Goal: Check status: Check status

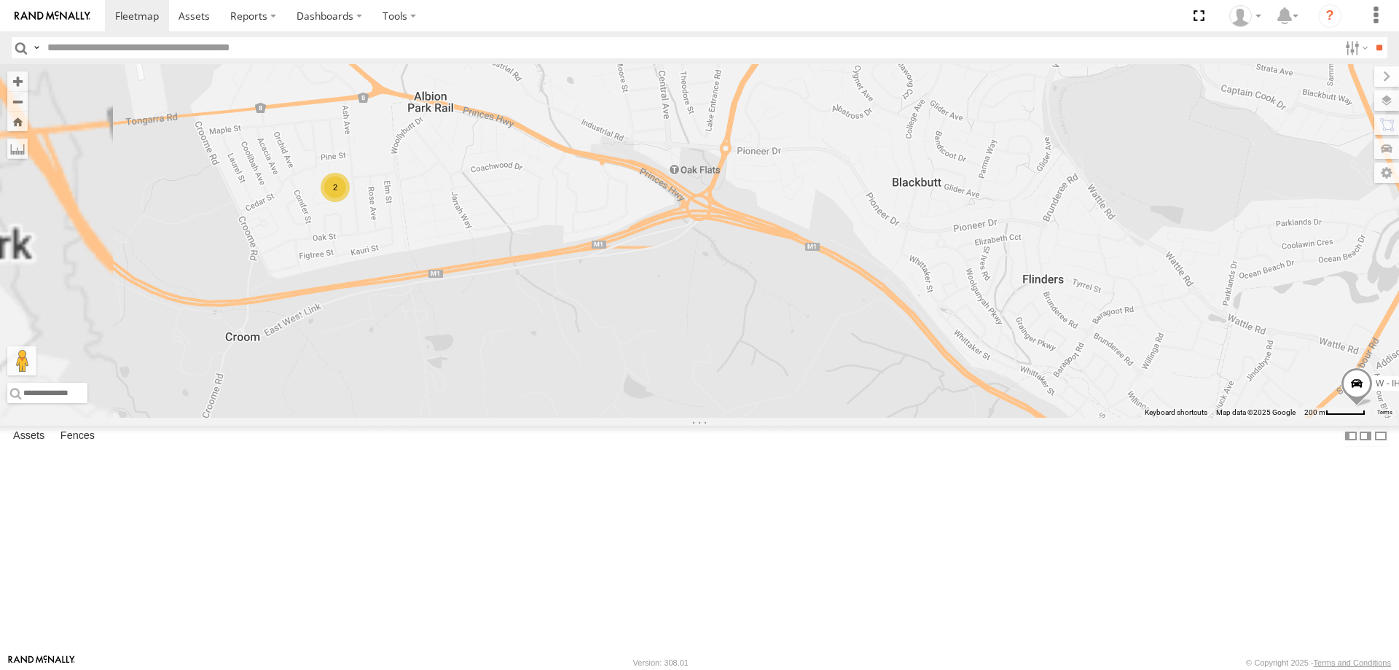
drag, startPoint x: 831, startPoint y: 437, endPoint x: 853, endPoint y: 447, distance: 24.8
click at [853, 418] on div "W - IHW010 - [PERSON_NAME] 2" at bounding box center [699, 240] width 1399 height 353
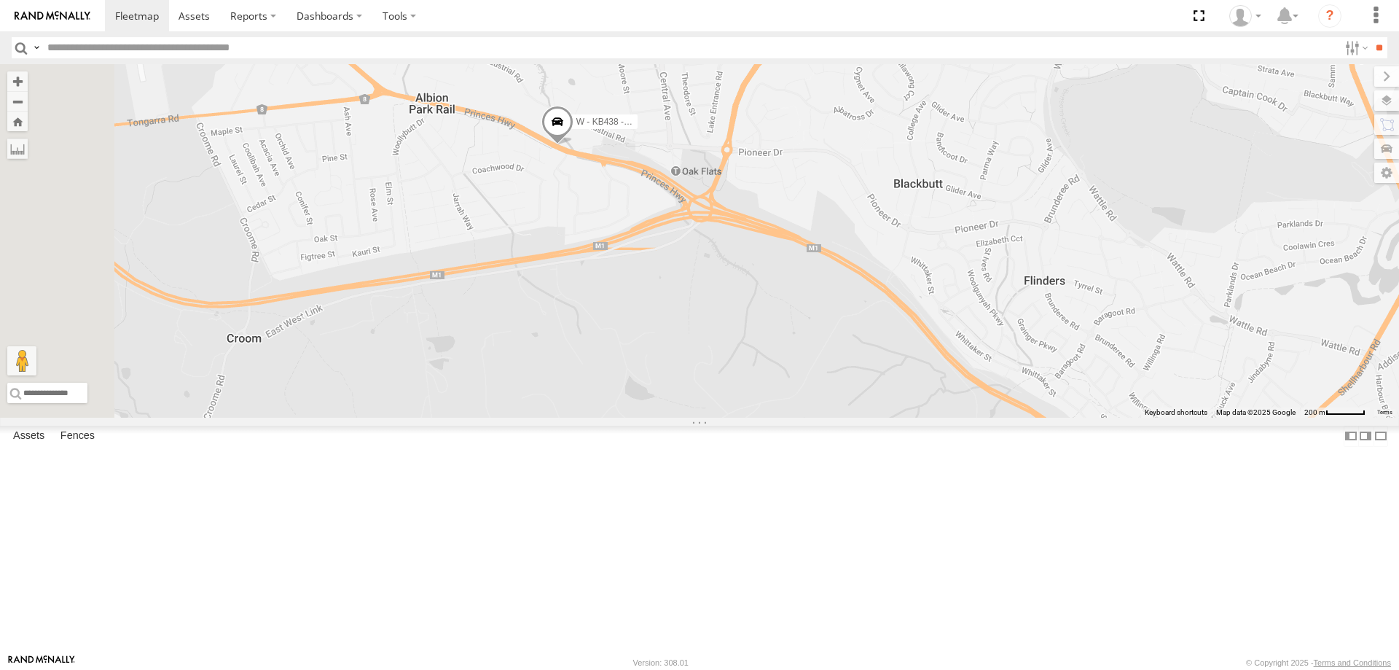
scroll to position [291, 0]
click at [0, 0] on div "DH50DV - [PERSON_NAME]" at bounding box center [0, 0] width 0 height 0
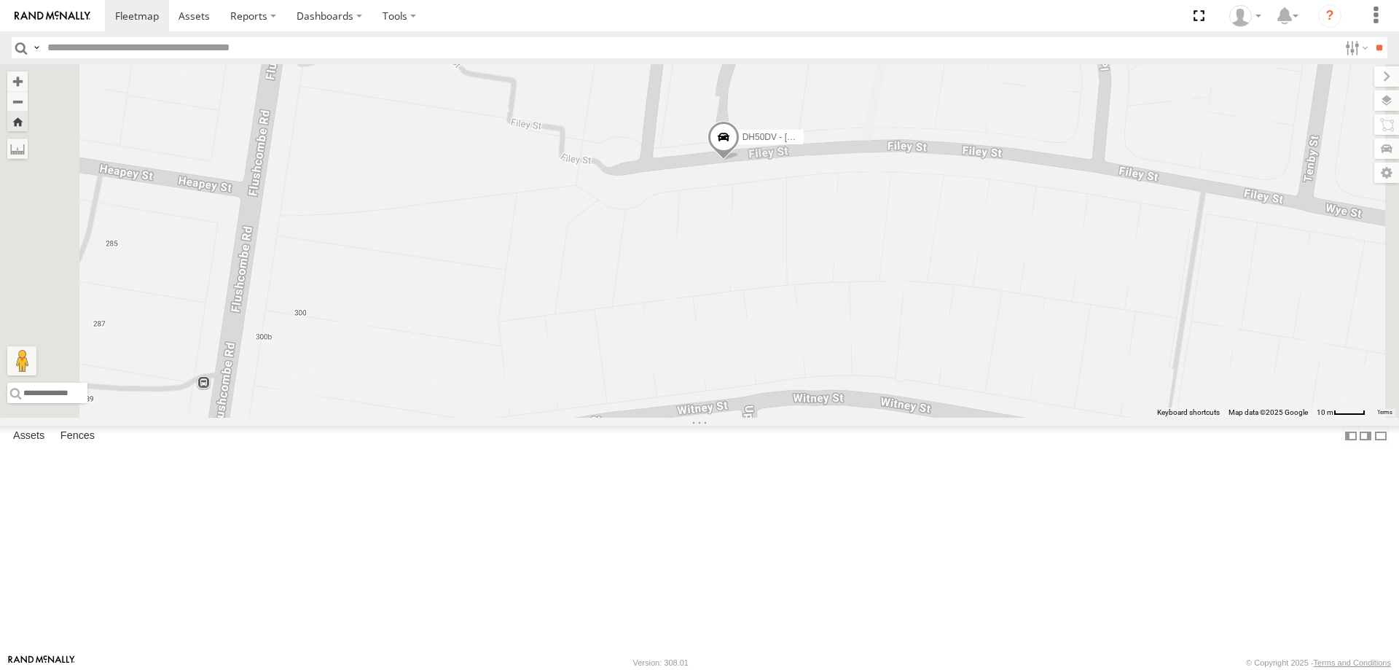
click at [740, 160] on span at bounding box center [724, 140] width 32 height 39
click at [743, 144] on label at bounding box center [729, 138] width 28 height 10
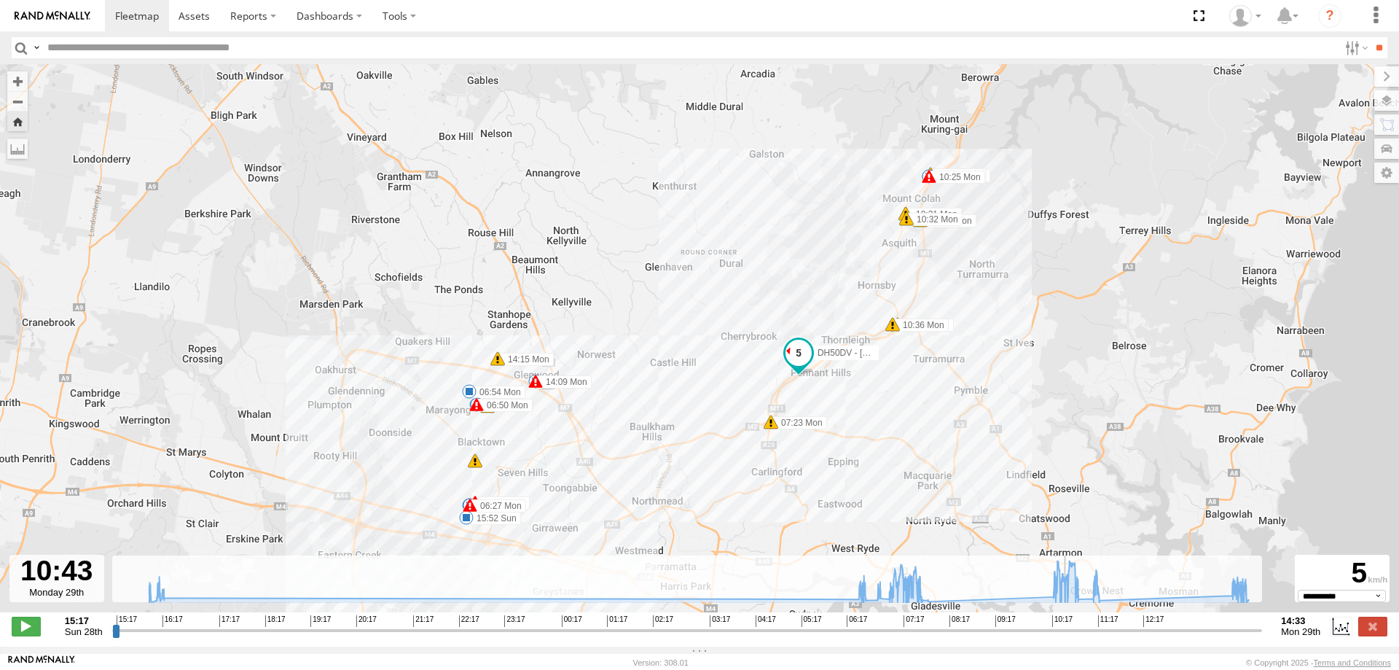
drag, startPoint x: 114, startPoint y: 641, endPoint x: 1070, endPoint y: 649, distance: 955.3
click at [1070, 637] on input "range" at bounding box center [687, 630] width 1151 height 14
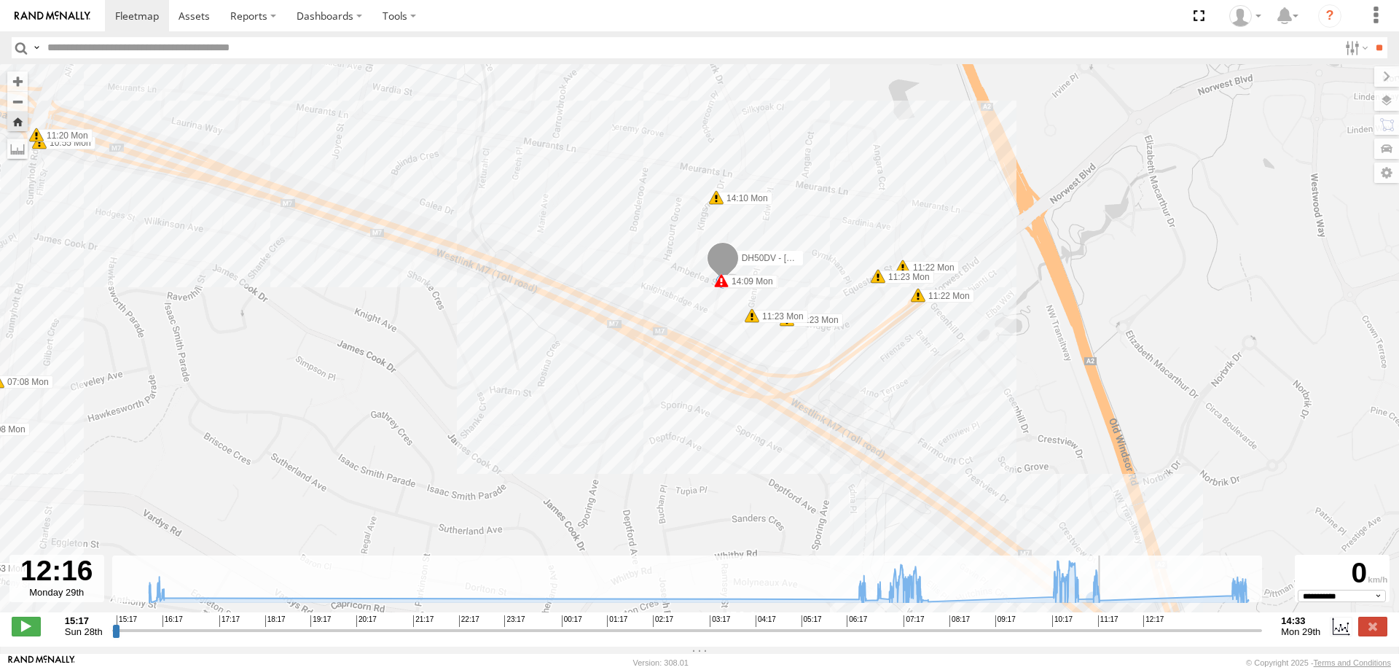
drag, startPoint x: 1072, startPoint y: 638, endPoint x: 962, endPoint y: 433, distance: 233.1
click at [1143, 634] on input "range" at bounding box center [687, 630] width 1151 height 14
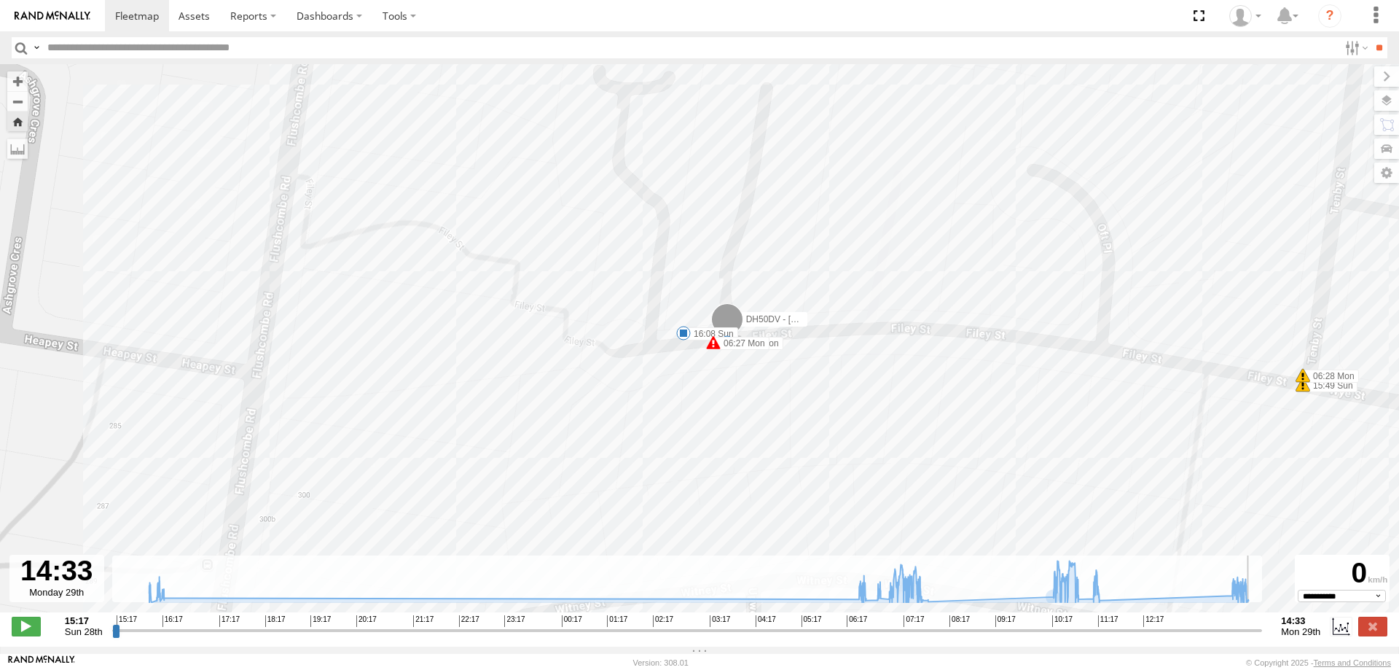
drag, startPoint x: 1145, startPoint y: 640, endPoint x: 1270, endPoint y: 634, distance: 124.7
click at [1263, 634] on input "range" at bounding box center [687, 630] width 1151 height 14
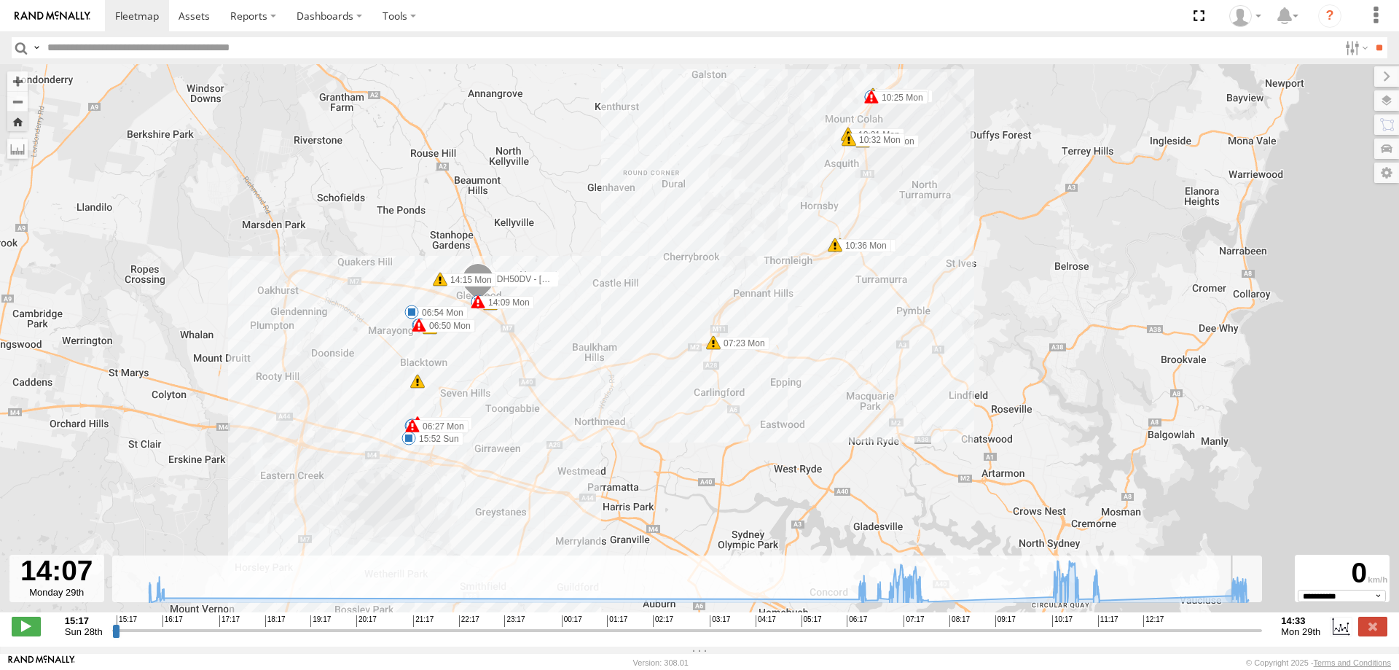
type input "**********"
drag, startPoint x: 1260, startPoint y: 640, endPoint x: 1278, endPoint y: 592, distance: 50.7
click at [1263, 623] on input "range" at bounding box center [687, 630] width 1151 height 14
click at [131, 23] on span at bounding box center [137, 16] width 44 height 14
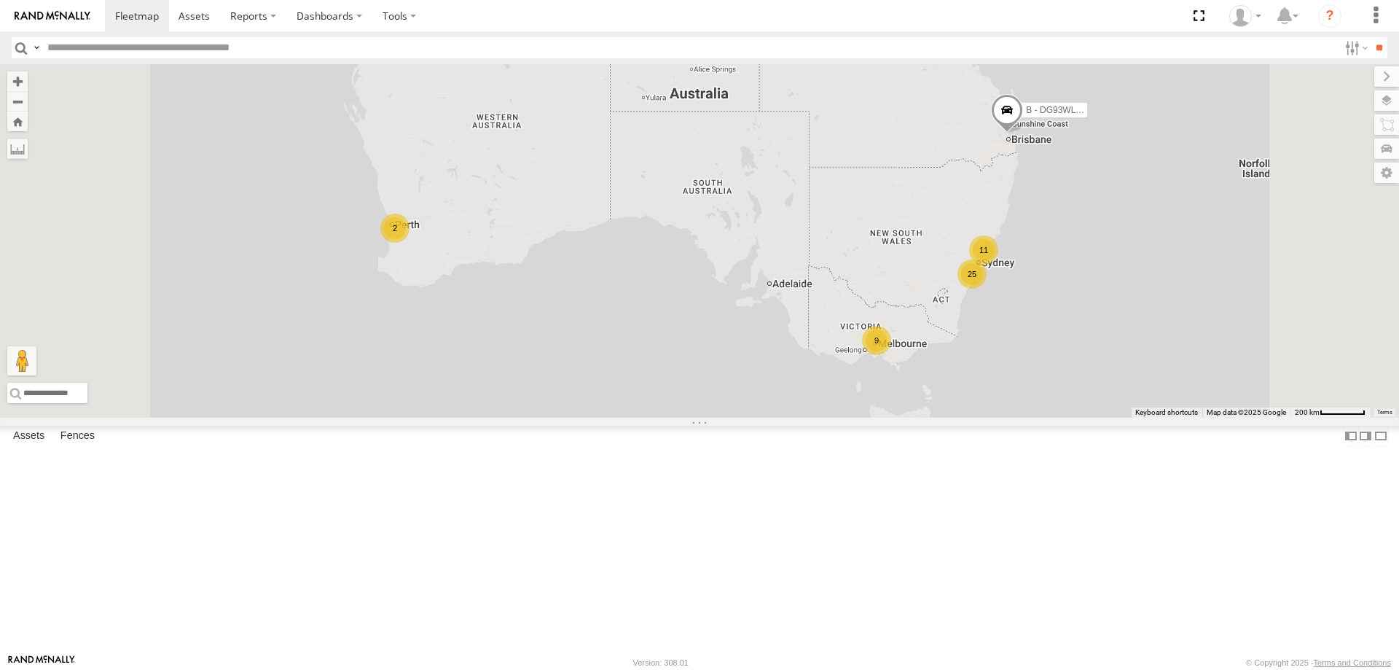
scroll to position [874, 0]
click at [0, 0] on div "S - CH28AY - [PERSON_NAME]" at bounding box center [0, 0] width 0 height 0
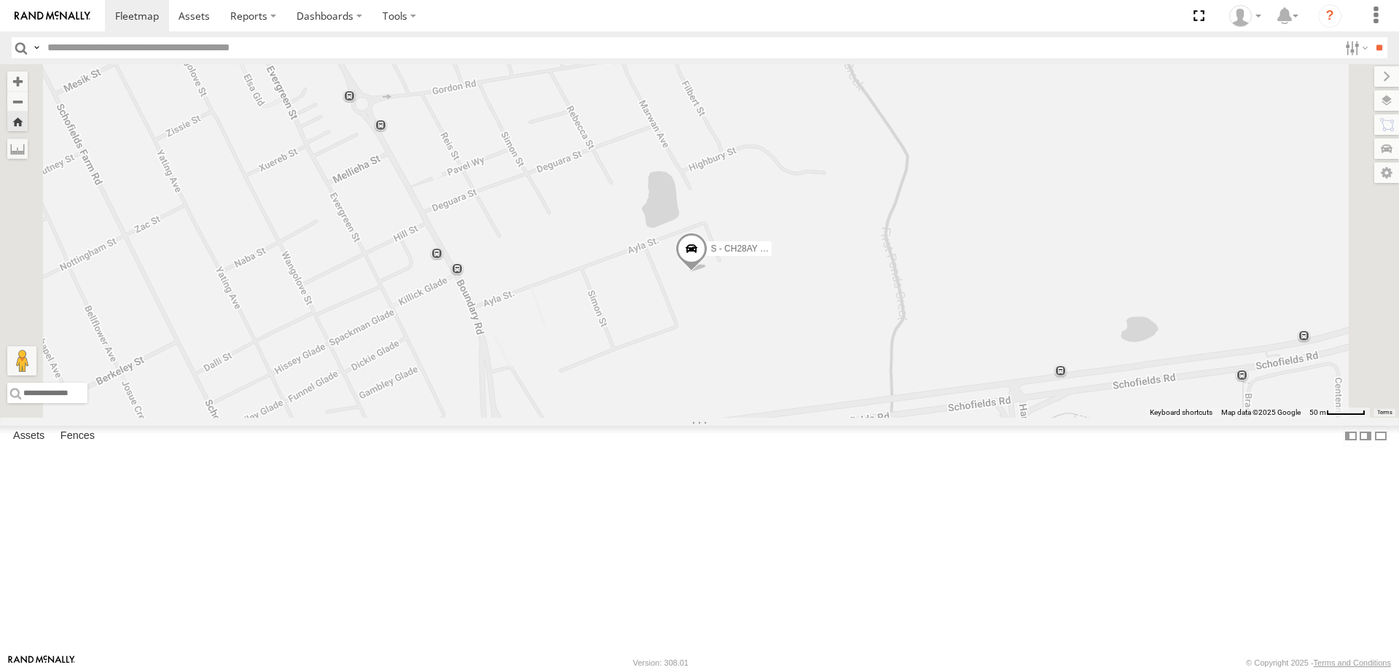
click at [708, 272] on span at bounding box center [691, 251] width 32 height 39
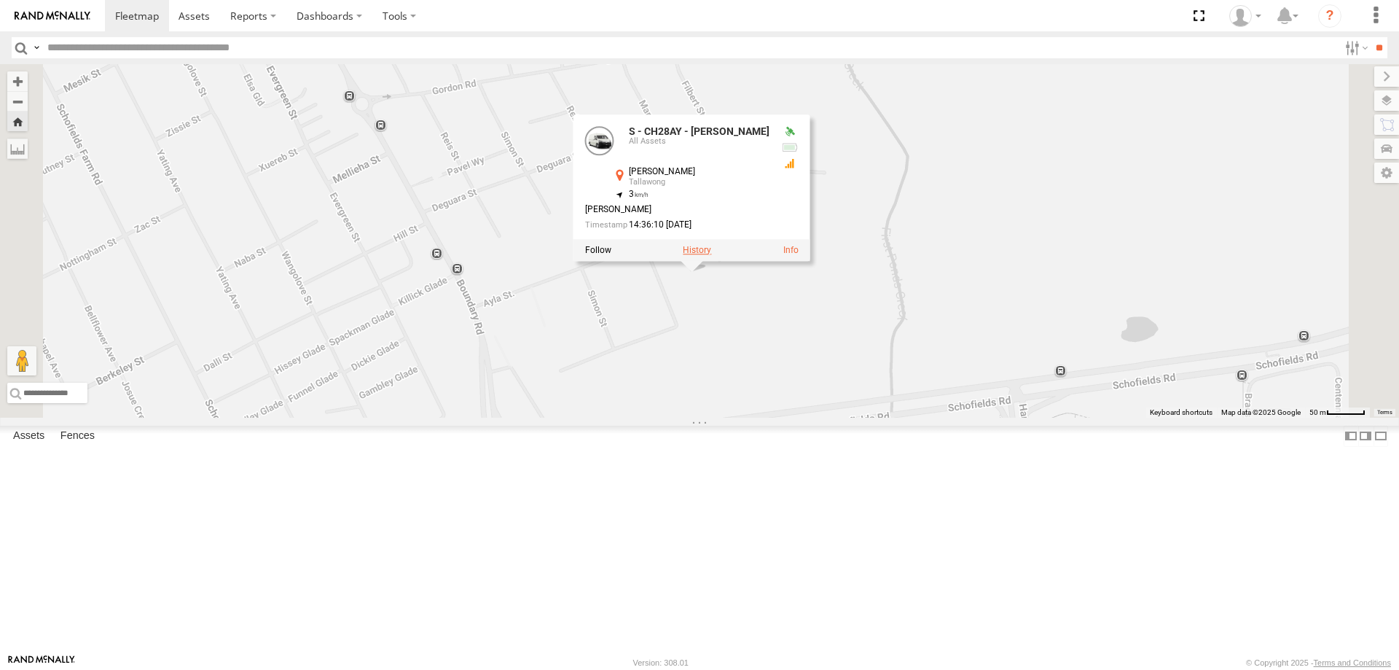
click at [711, 255] on label at bounding box center [697, 250] width 28 height 10
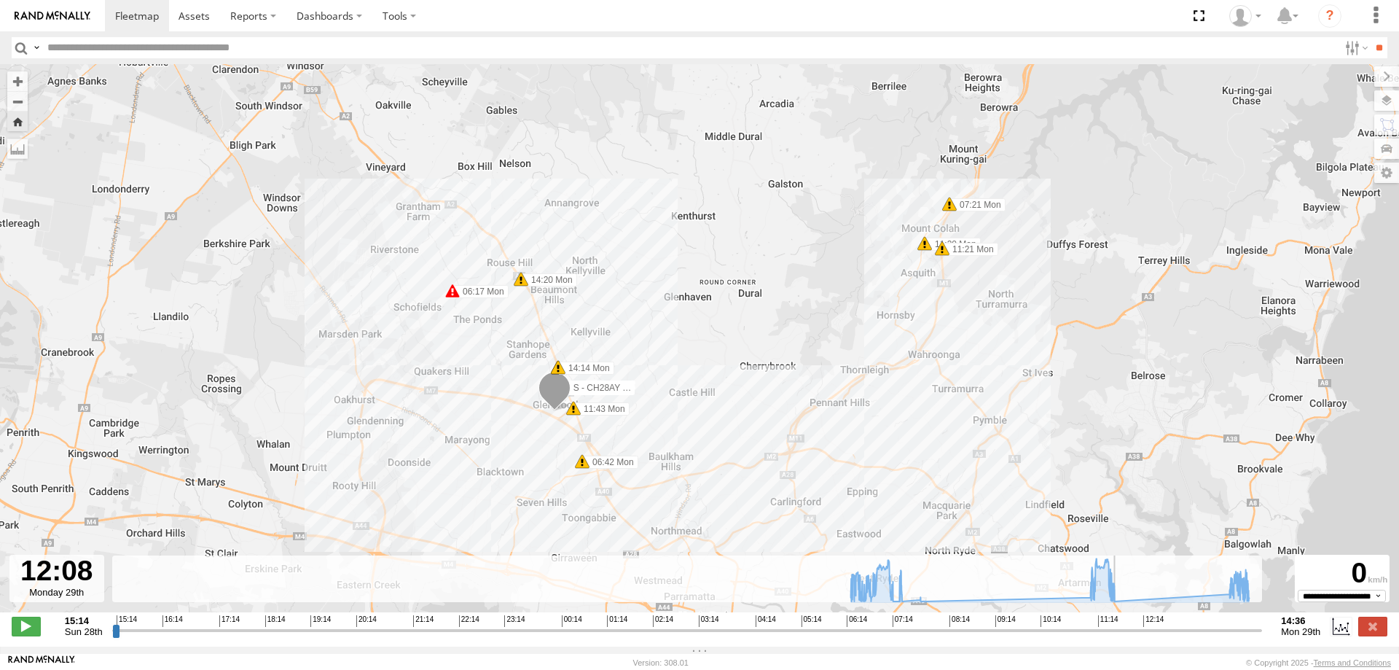
drag, startPoint x: 114, startPoint y: 639, endPoint x: 1137, endPoint y: 670, distance: 1024.2
click at [1137, 637] on input "range" at bounding box center [687, 630] width 1151 height 14
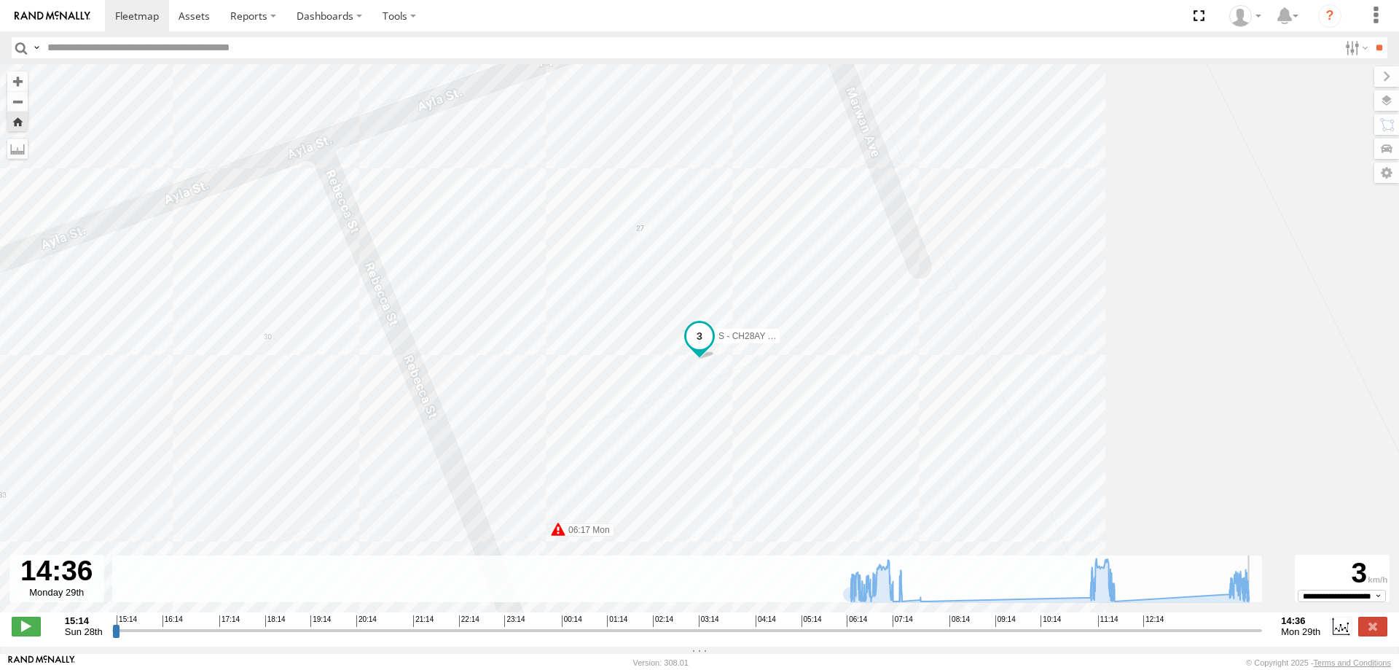
drag, startPoint x: 1138, startPoint y: 636, endPoint x: 851, endPoint y: 475, distance: 329.2
type input "**********"
click at [1263, 635] on input "range" at bounding box center [687, 630] width 1151 height 14
click at [211, 15] on link at bounding box center [195, 15] width 52 height 31
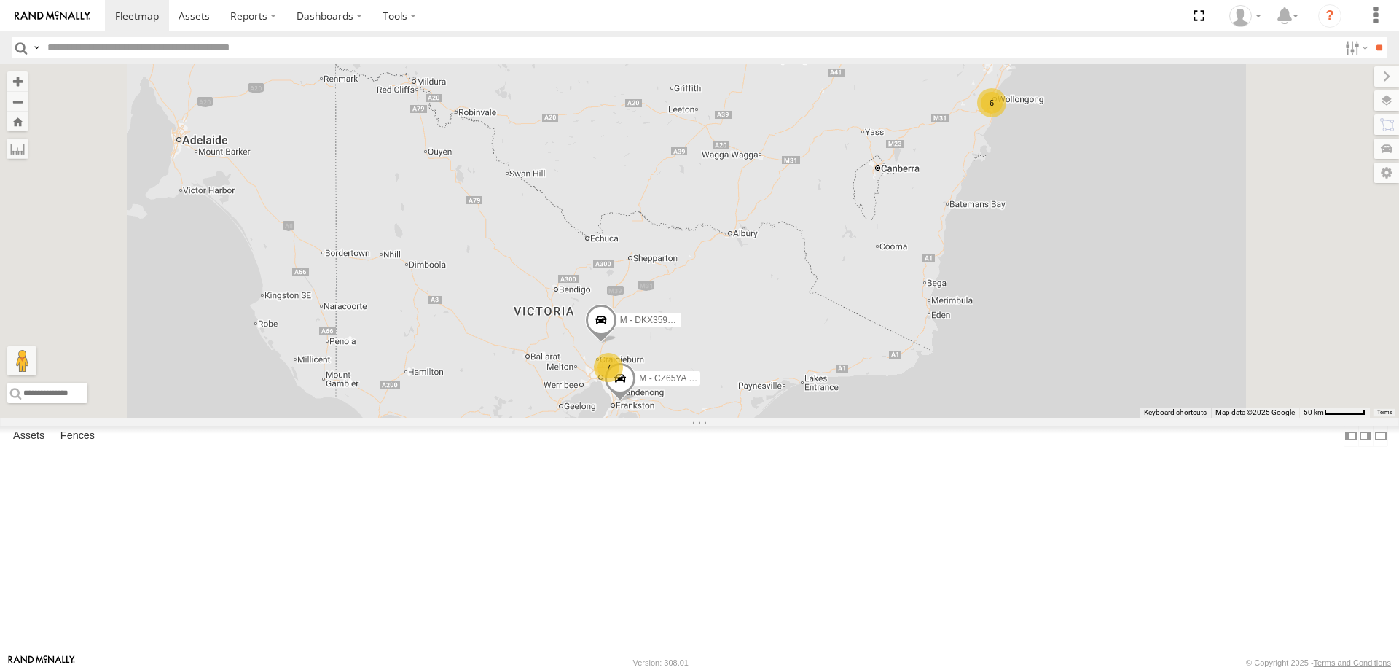
drag, startPoint x: 1199, startPoint y: 339, endPoint x: 1199, endPoint y: 373, distance: 34.3
click at [1199, 406] on div "B - DG93WL - Josh Fahd 6 27 2 7 M - CZ65YA - Andrew Gal DN88VL - Ethan Woods M …" at bounding box center [699, 240] width 1399 height 353
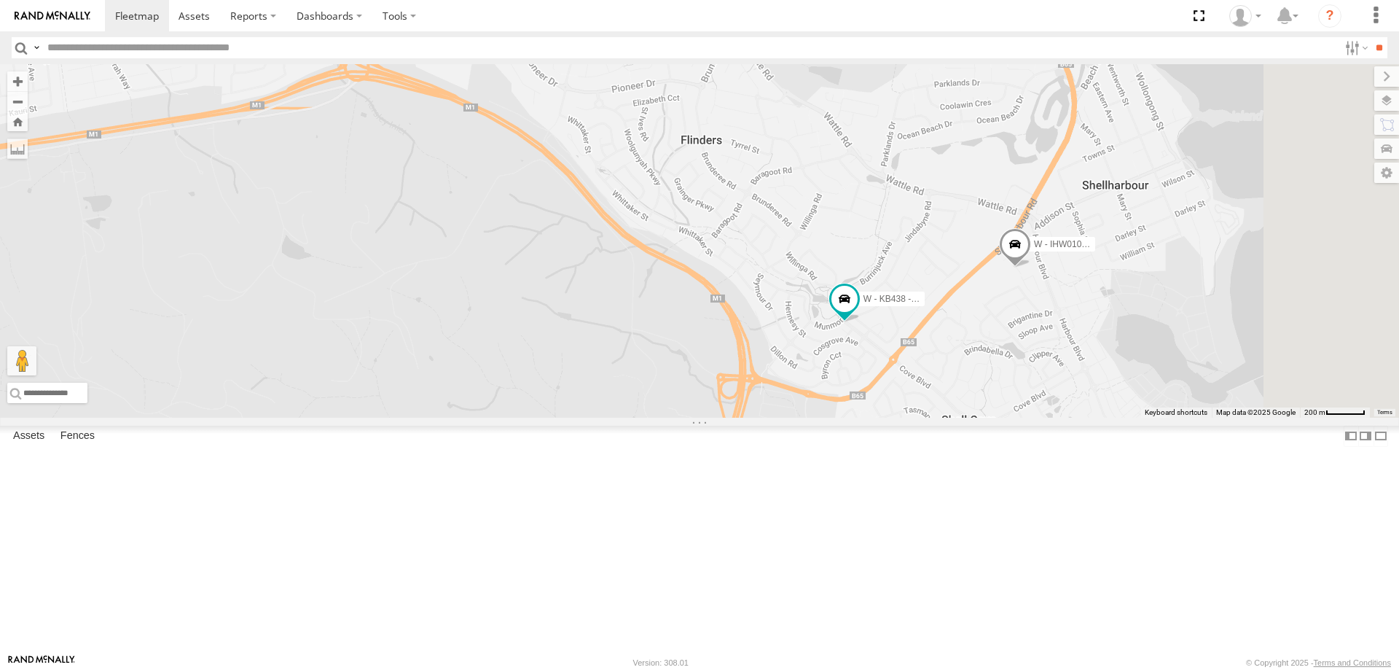
drag, startPoint x: 1264, startPoint y: 375, endPoint x: 1205, endPoint y: 405, distance: 66.5
click at [1205, 405] on div "B - DG93WL - Josh Fahd M - CZ65YA - Andrew Gal DN88VL - Ethan Woods M - DKX359 …" at bounding box center [699, 240] width 1399 height 353
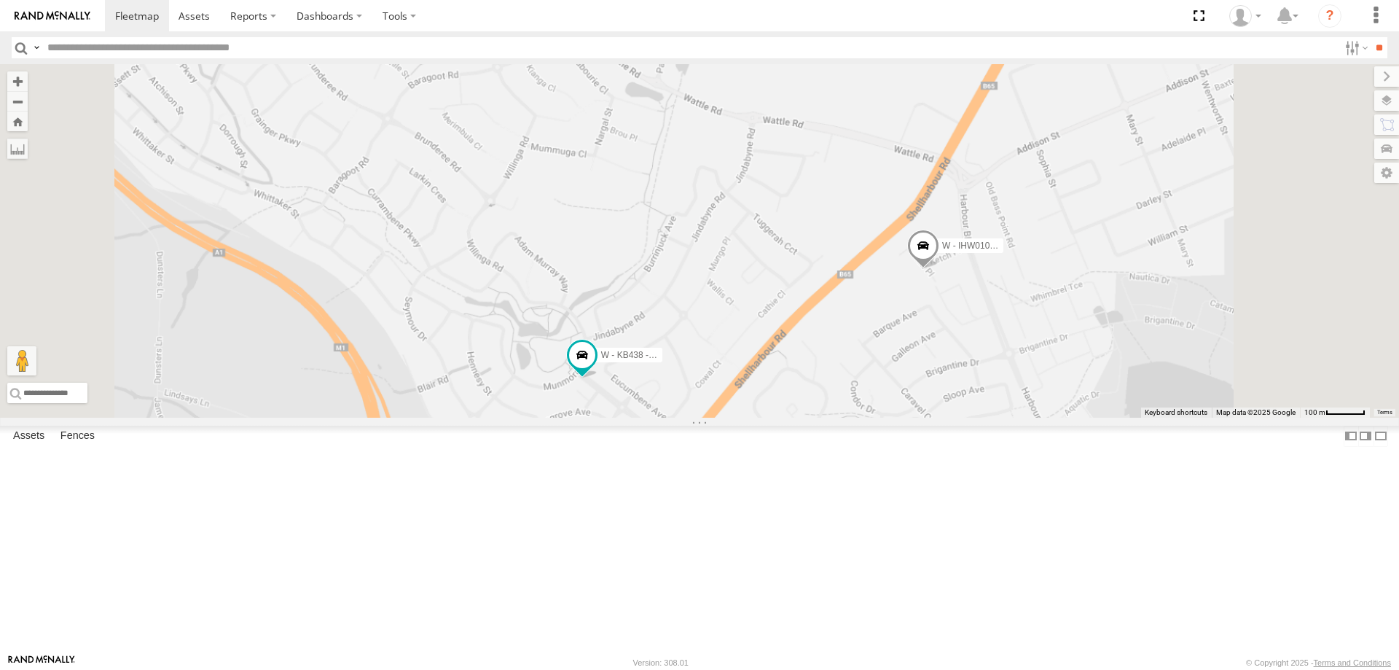
drag, startPoint x: 992, startPoint y: 479, endPoint x: 841, endPoint y: 465, distance: 151.5
click at [989, 418] on div "B - DG93WL - Josh Fahd M - CZ65YA - Andrew Gal DN88VL - Ethan Woods M - DKX359 …" at bounding box center [699, 240] width 1399 height 353
